Goal: Task Accomplishment & Management: Manage account settings

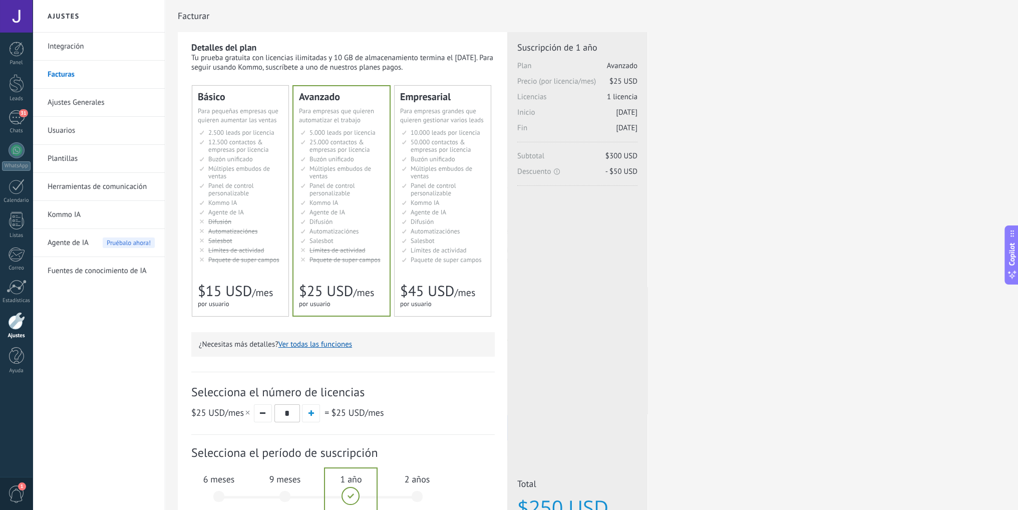
click at [19, 24] on div at bounding box center [16, 16] width 33 height 33
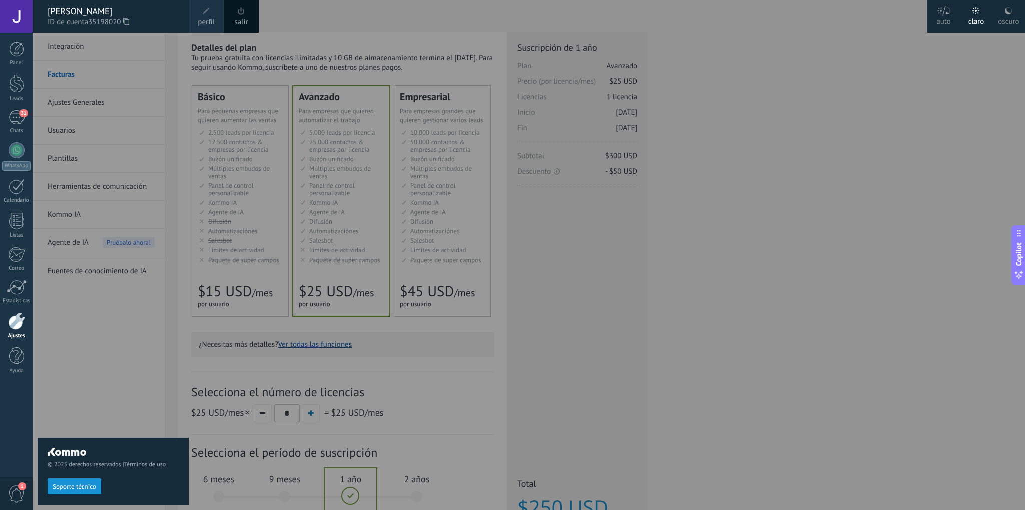
click at [242, 17] on link "salir" at bounding box center [241, 22] width 14 height 11
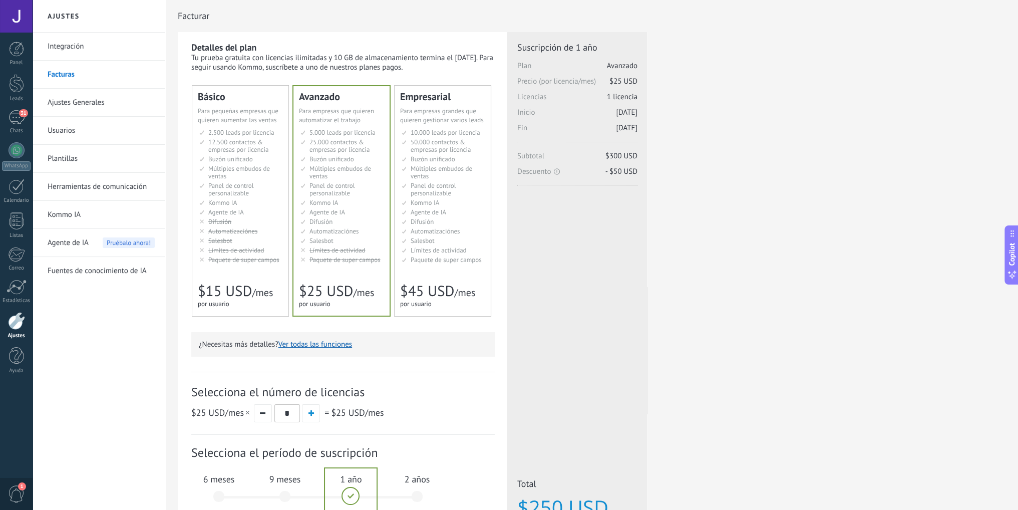
click at [17, 17] on div at bounding box center [16, 16] width 33 height 33
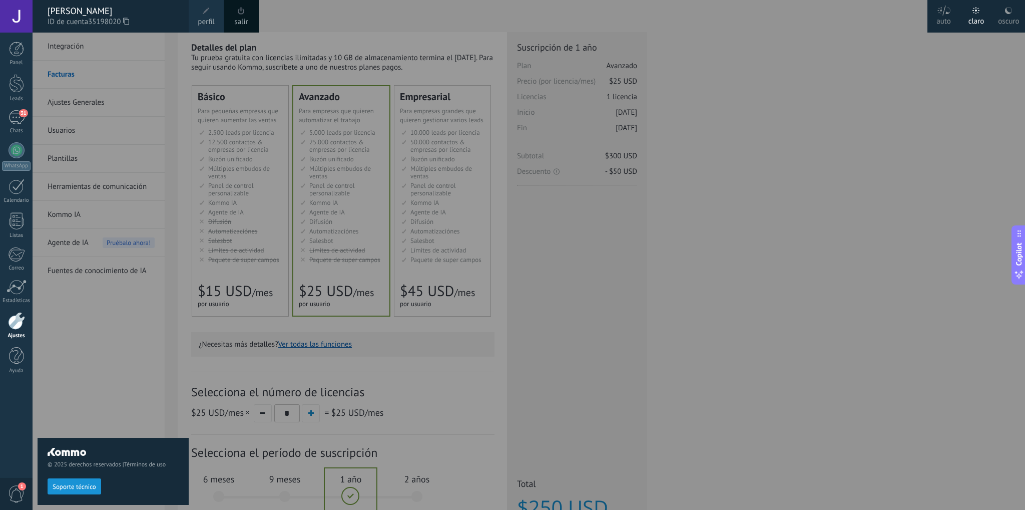
click at [242, 17] on link "salir" at bounding box center [241, 22] width 14 height 11
